Goal: Participate in discussion

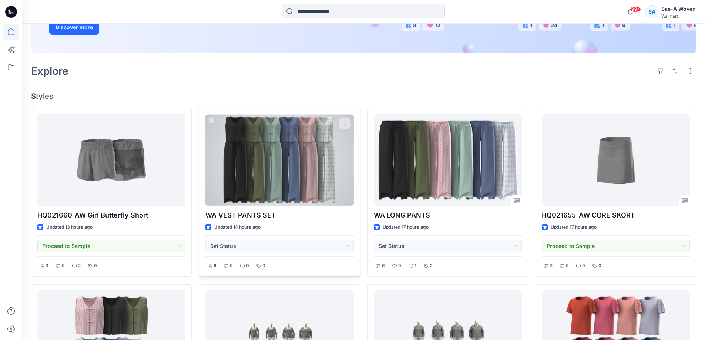
scroll to position [148, 0]
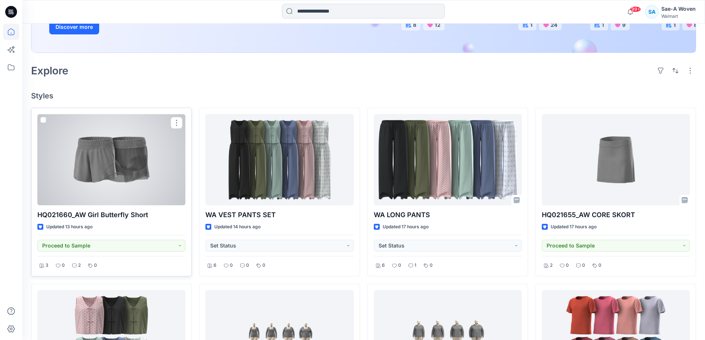
click at [146, 188] on div at bounding box center [111, 159] width 148 height 91
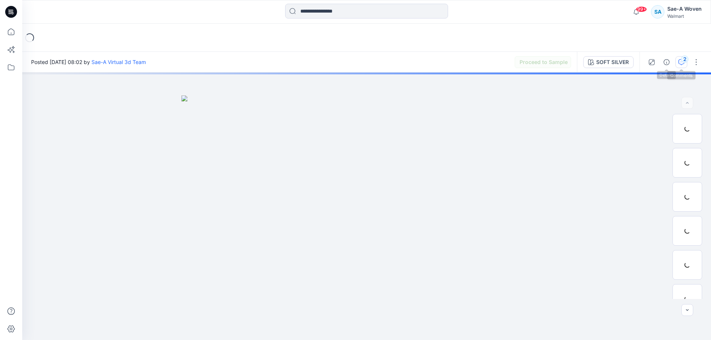
click at [679, 63] on icon "button" at bounding box center [681, 62] width 6 height 6
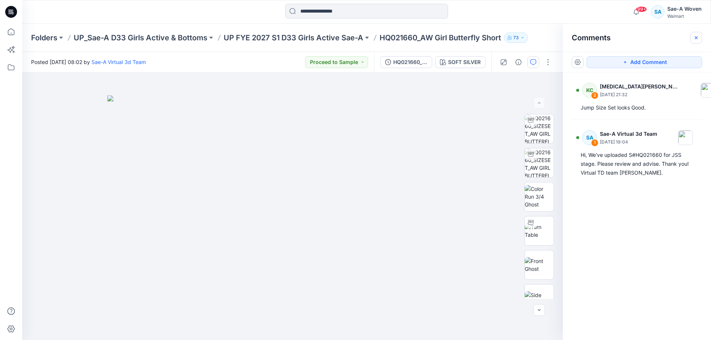
click at [699, 35] on button "button" at bounding box center [696, 38] width 12 height 12
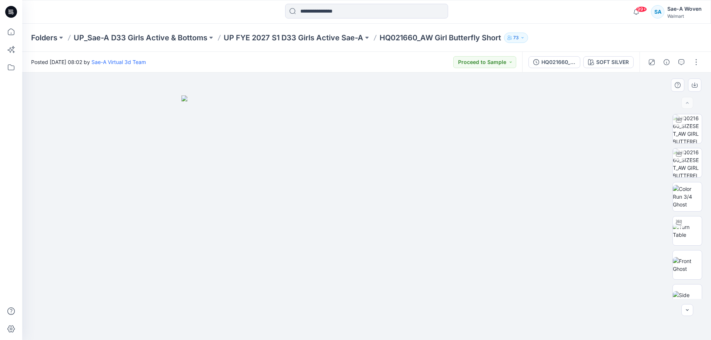
click at [630, 75] on div at bounding box center [366, 207] width 689 height 268
click at [678, 60] on button "button" at bounding box center [681, 62] width 12 height 12
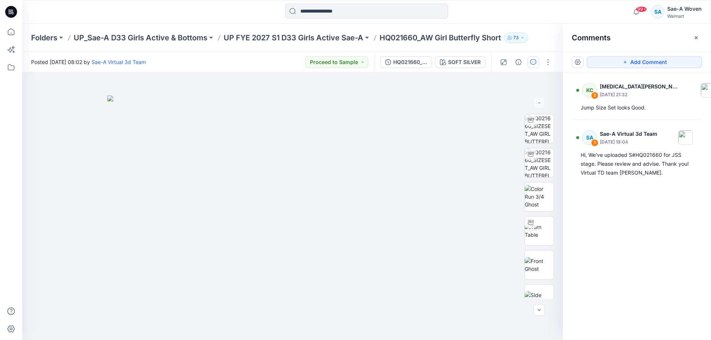
click at [686, 244] on div "KC 2 [MEDICAL_DATA][PERSON_NAME] [DATE] 21:32 Jump Size Set looks Good. SA 1 Sa…" at bounding box center [637, 193] width 148 height 240
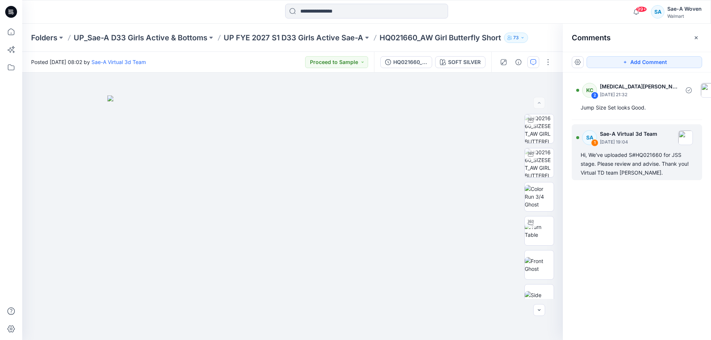
drag, startPoint x: 636, startPoint y: 97, endPoint x: 685, endPoint y: 173, distance: 90.2
click at [636, 97] on p "[DATE] 21:32" at bounding box center [640, 94] width 80 height 7
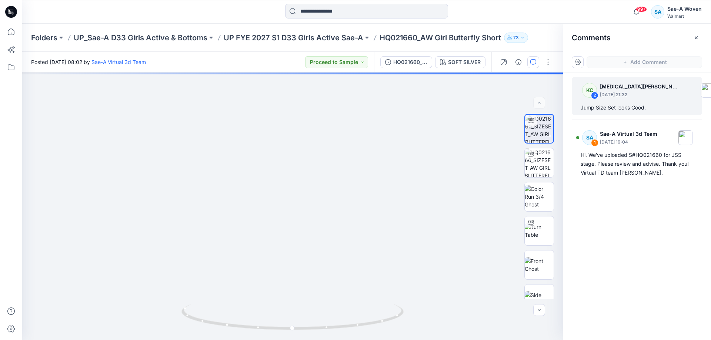
click at [656, 236] on div "KC 2 [MEDICAL_DATA][PERSON_NAME] [DATE] 21:32 Jump Size Set looks Good. SA 1 Sa…" at bounding box center [637, 193] width 148 height 240
drag, startPoint x: 392, startPoint y: 237, endPoint x: 378, endPoint y: 187, distance: 52.3
click at [378, 187] on div "SOFT SILVER Loading... Material Properties Loading..." at bounding box center [292, 207] width 541 height 268
click at [293, 328] on div "SOFT SILVER Loading... Material Properties Loading..." at bounding box center [292, 207] width 541 height 268
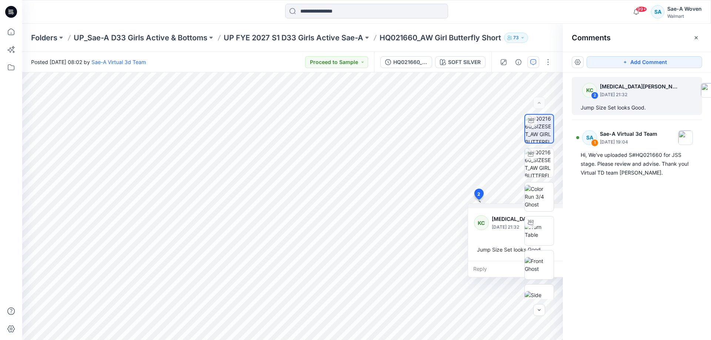
click at [684, 250] on div "KC 2 [MEDICAL_DATA][PERSON_NAME] [DATE] 21:32 Jump Size Set looks Good. SA 1 Sa…" at bounding box center [637, 193] width 148 height 240
click at [235, 27] on div "Folders UP_Sae-A D33 Girls Active & Bottoms UP FYE 2027 S1 D33 Girls Active Sae…" at bounding box center [366, 38] width 689 height 28
